Goal: Transaction & Acquisition: Book appointment/travel/reservation

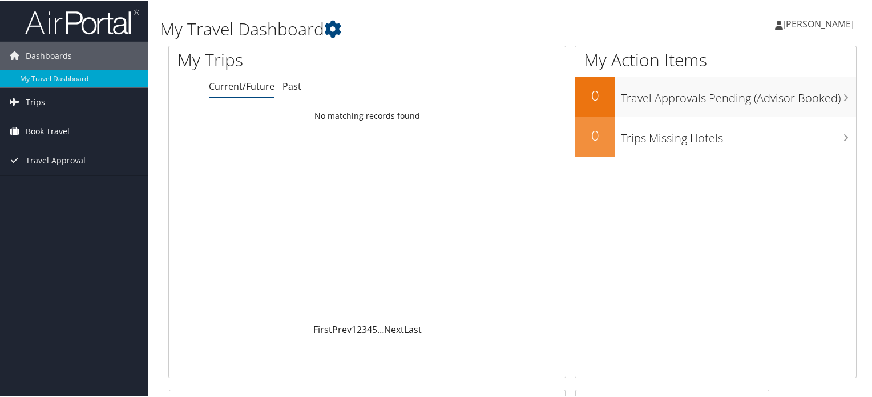
click at [65, 132] on span "Book Travel" at bounding box center [48, 130] width 44 height 29
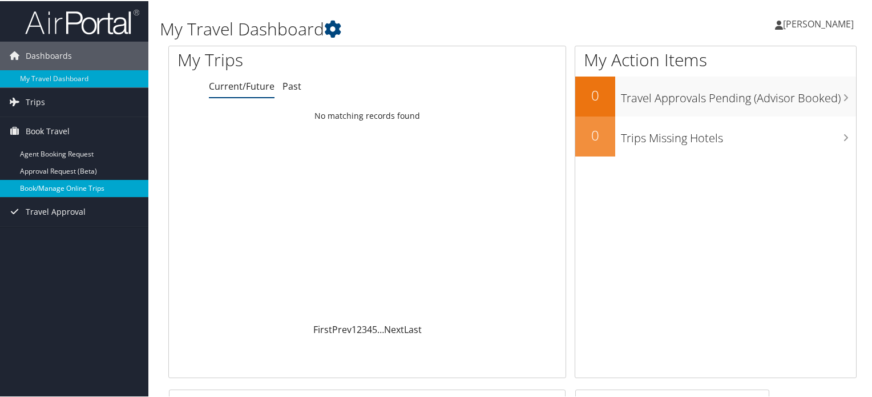
click at [71, 187] on link "Book/Manage Online Trips" at bounding box center [74, 187] width 148 height 17
